Goal: Check status

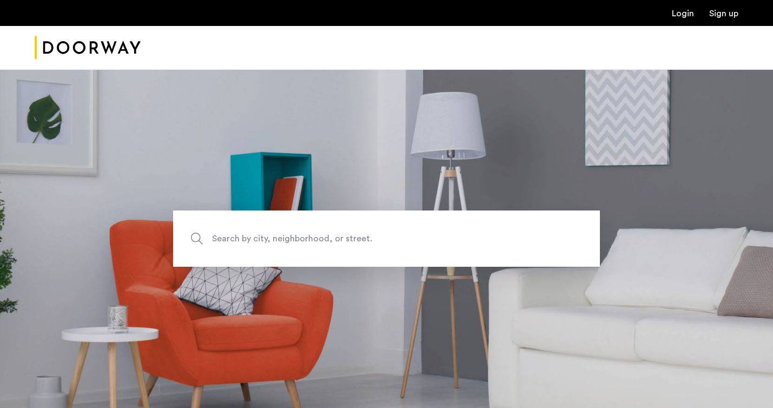
click at [687, 14] on link "Login" at bounding box center [683, 13] width 22 height 9
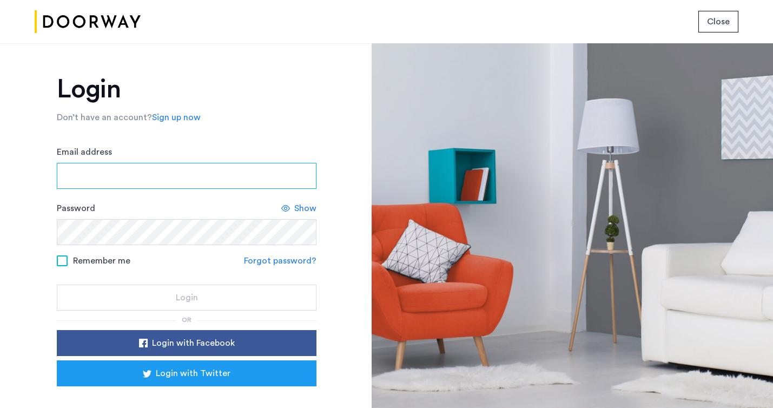
click at [279, 170] on input "Email address" at bounding box center [187, 176] width 260 height 26
type input "**********"
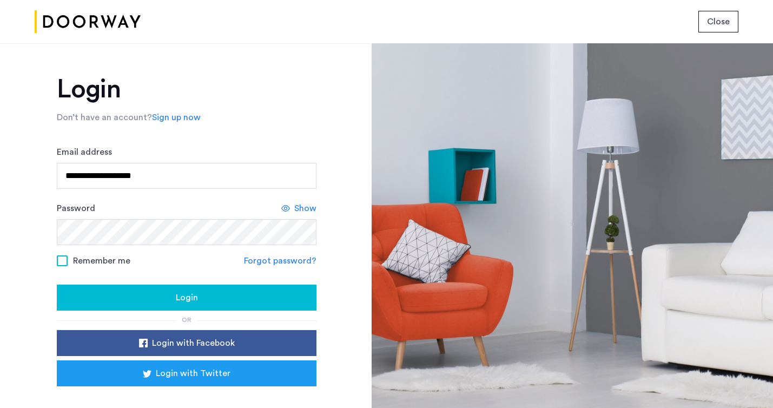
click at [296, 206] on span "Show" at bounding box center [305, 208] width 22 height 13
click at [200, 299] on div "Login" at bounding box center [186, 297] width 242 height 13
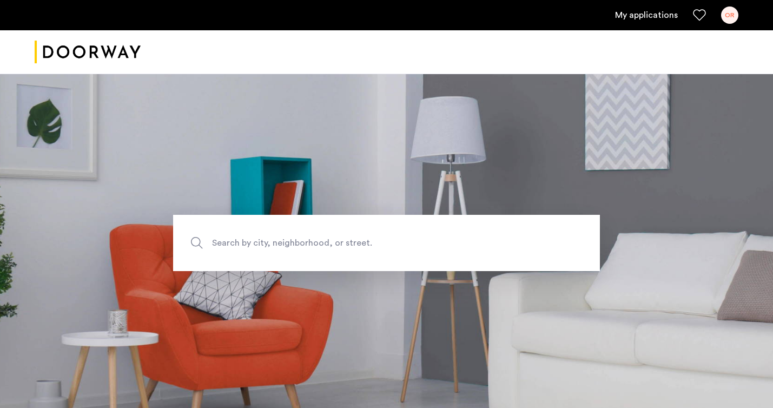
click at [730, 13] on div "OR" at bounding box center [729, 14] width 17 height 17
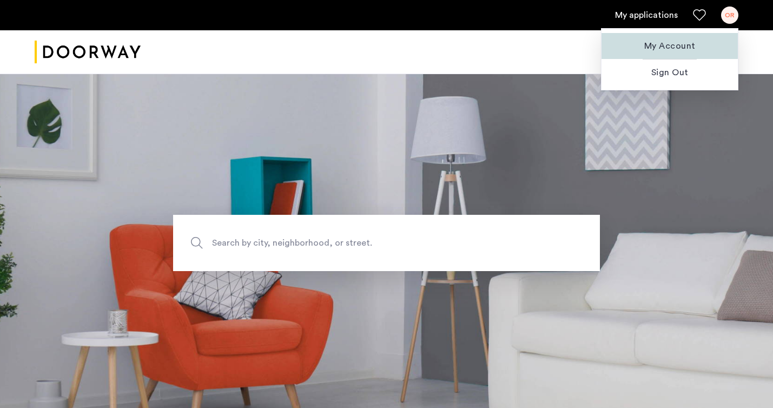
click at [662, 43] on span "My Account" at bounding box center [670, 46] width 119 height 13
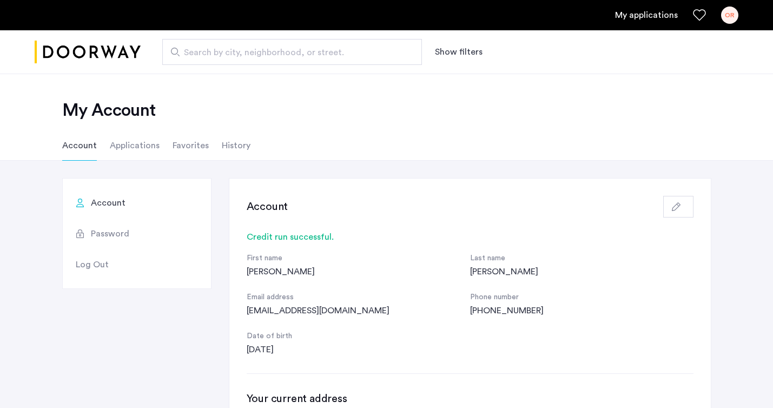
click at [125, 154] on li "Applications" at bounding box center [135, 145] width 50 height 30
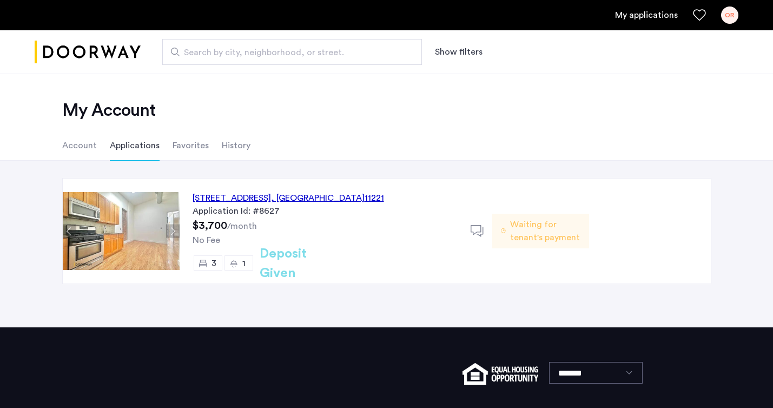
click at [563, 228] on span "Waiting for tenant's payment" at bounding box center [545, 231] width 70 height 26
click at [478, 226] on icon at bounding box center [478, 232] width 14 height 14
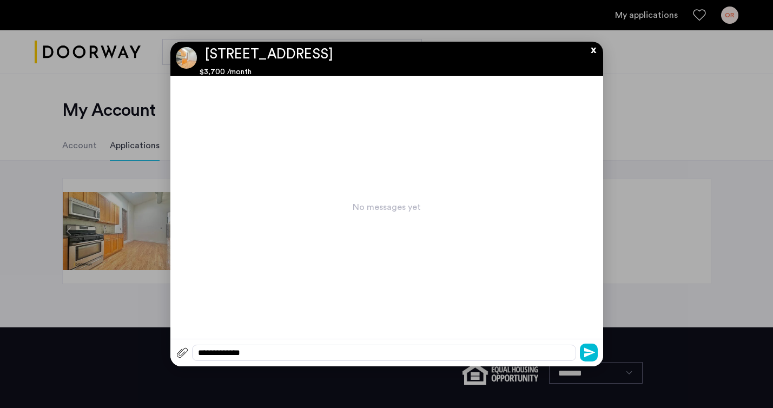
click at [595, 47] on button "x" at bounding box center [591, 48] width 16 height 12
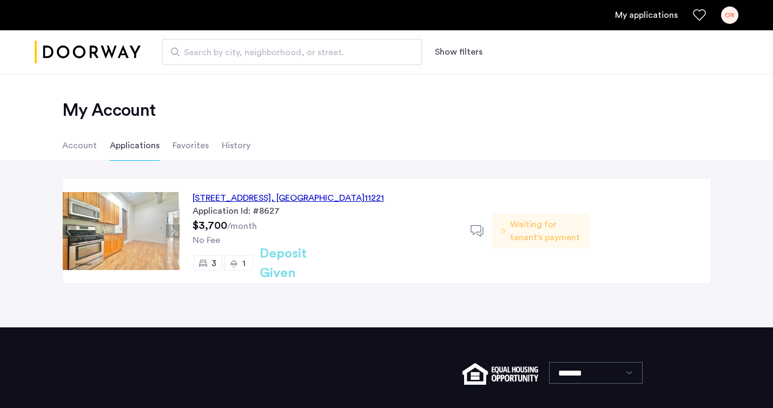
click at [538, 229] on span "Waiting for tenant's payment" at bounding box center [545, 231] width 70 height 26
